Goal: Download file/media

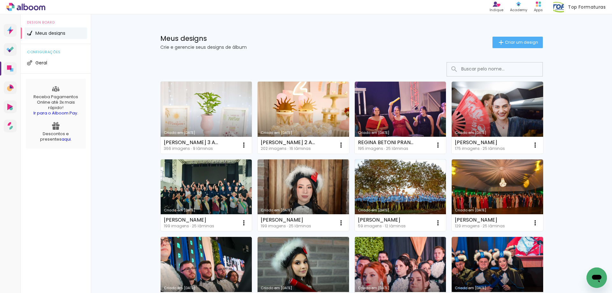
click at [213, 108] on link "Criado em [DATE]" at bounding box center [207, 118] width 92 height 72
